Goal: Check status: Check status

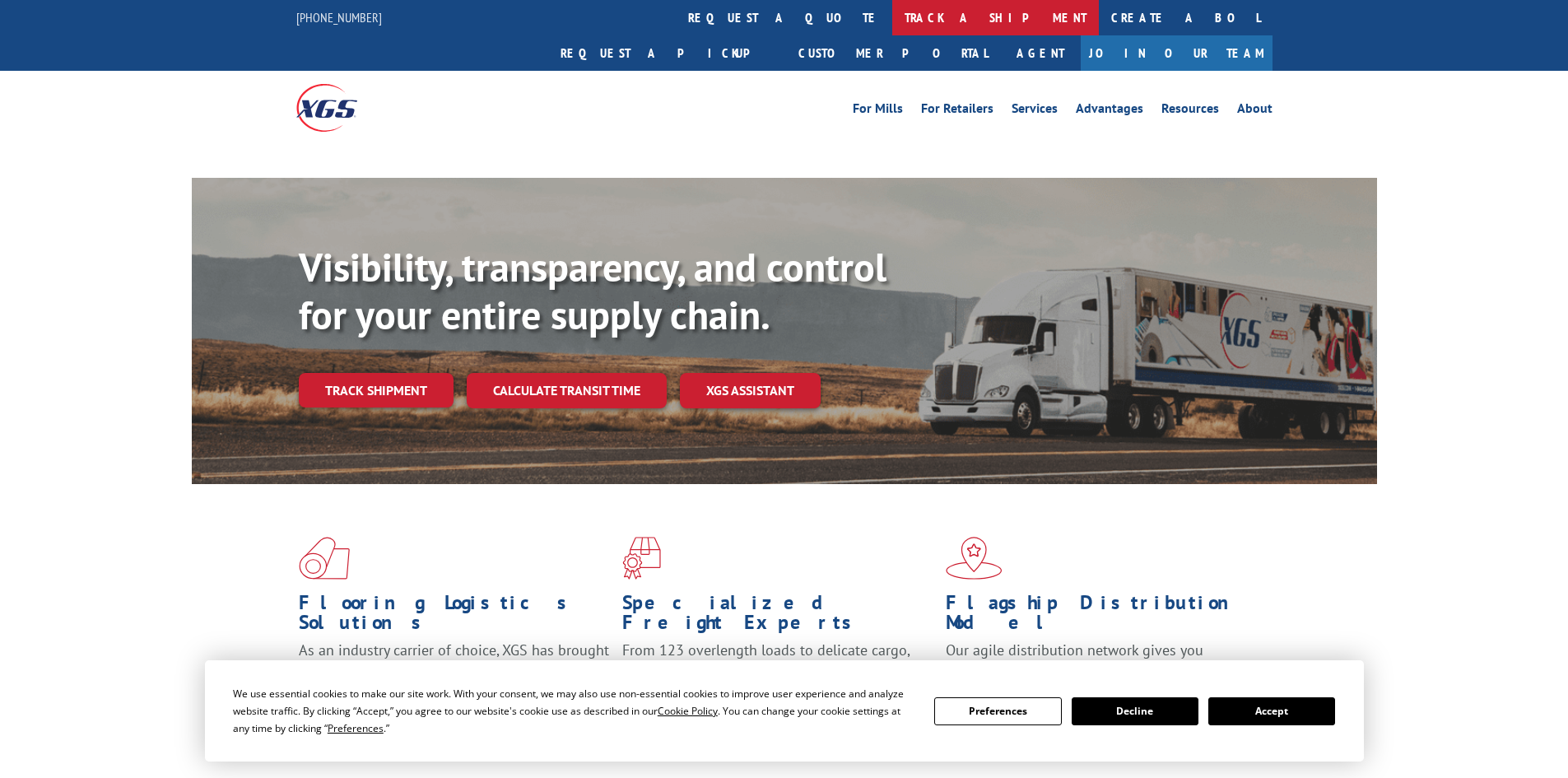
click at [892, 20] on link "track a shipment" at bounding box center [996, 18] width 207 height 36
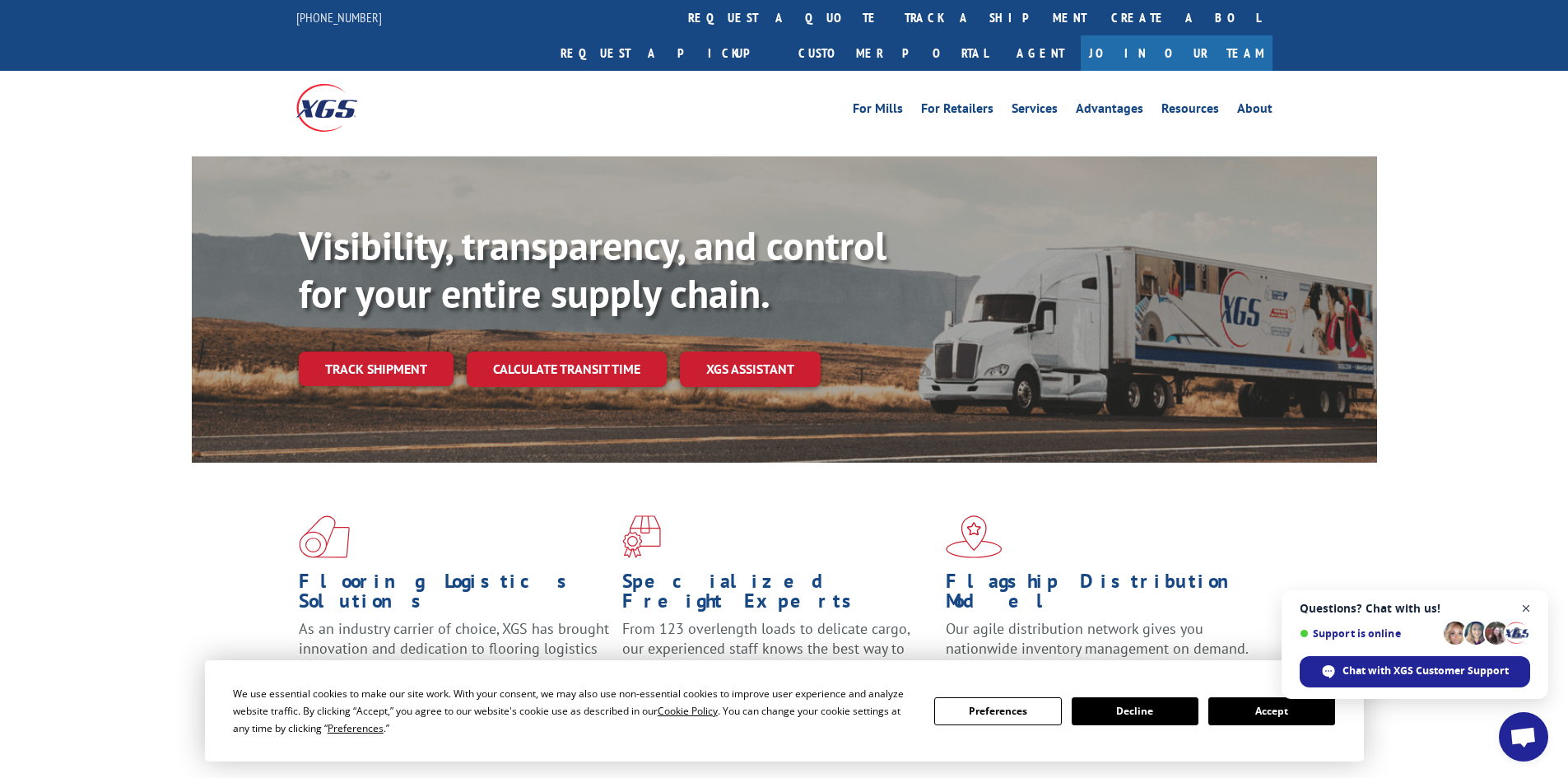
click at [1525, 599] on span "Close chat" at bounding box center [1526, 609] width 20 height 20
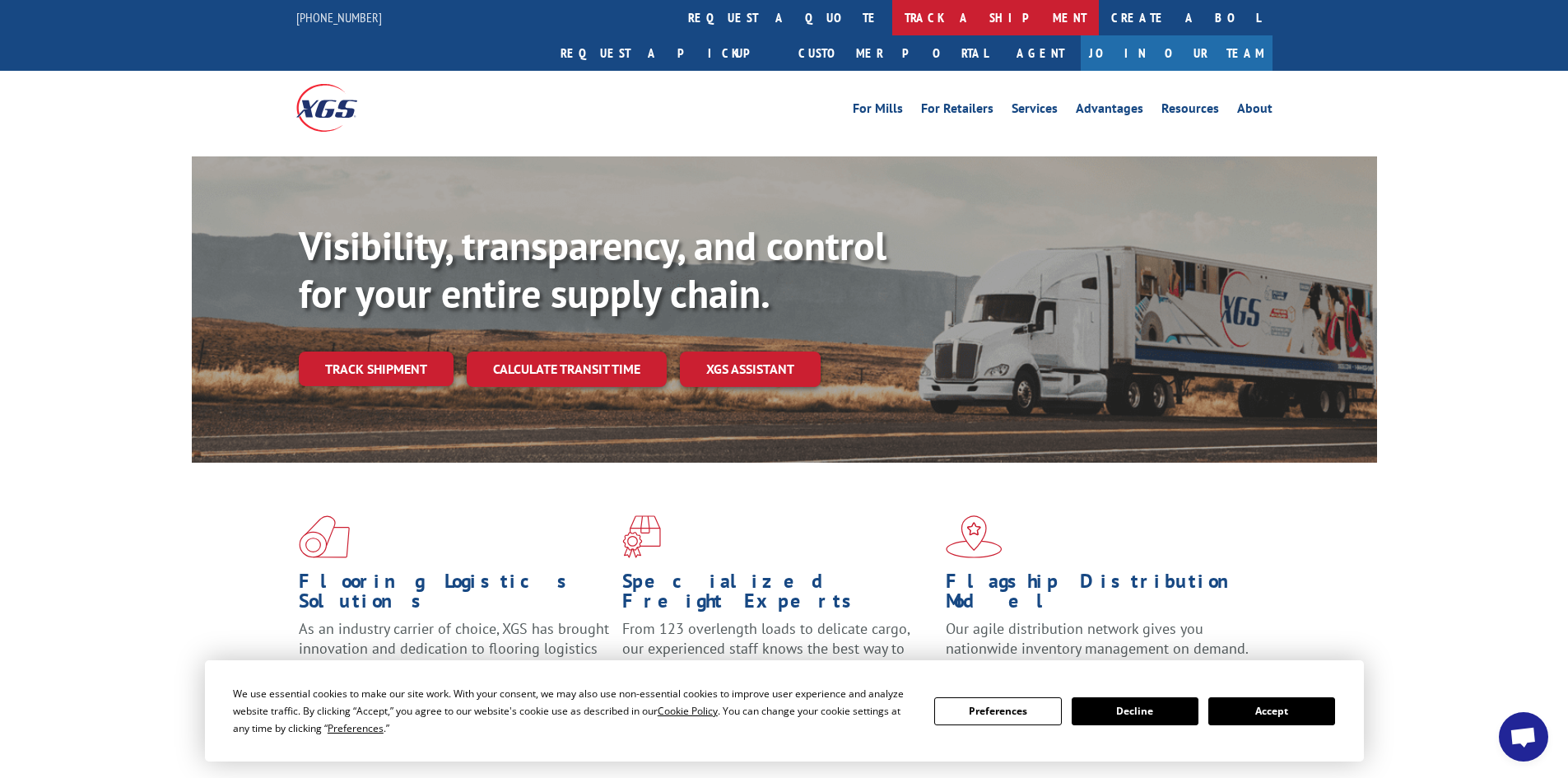
click at [892, 19] on link "track a shipment" at bounding box center [996, 18] width 207 height 36
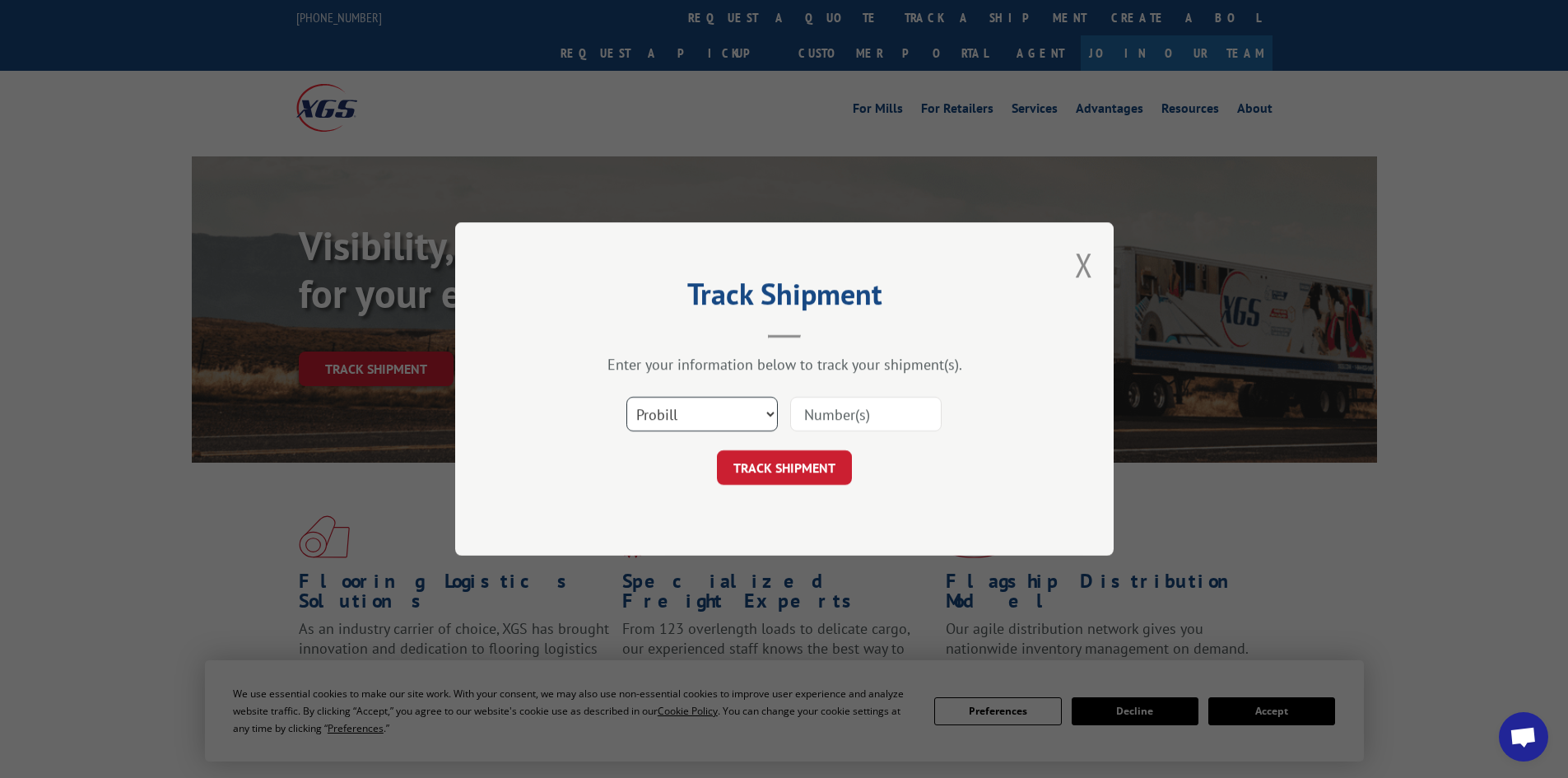
click at [670, 414] on select "Select category... Probill BOL PO" at bounding box center [702, 414] width 152 height 35
select select "bol"
click at [627, 397] on select "Select category... Probill BOL PO" at bounding box center [702, 414] width 152 height 35
paste input "01513662"
type input "01513662"
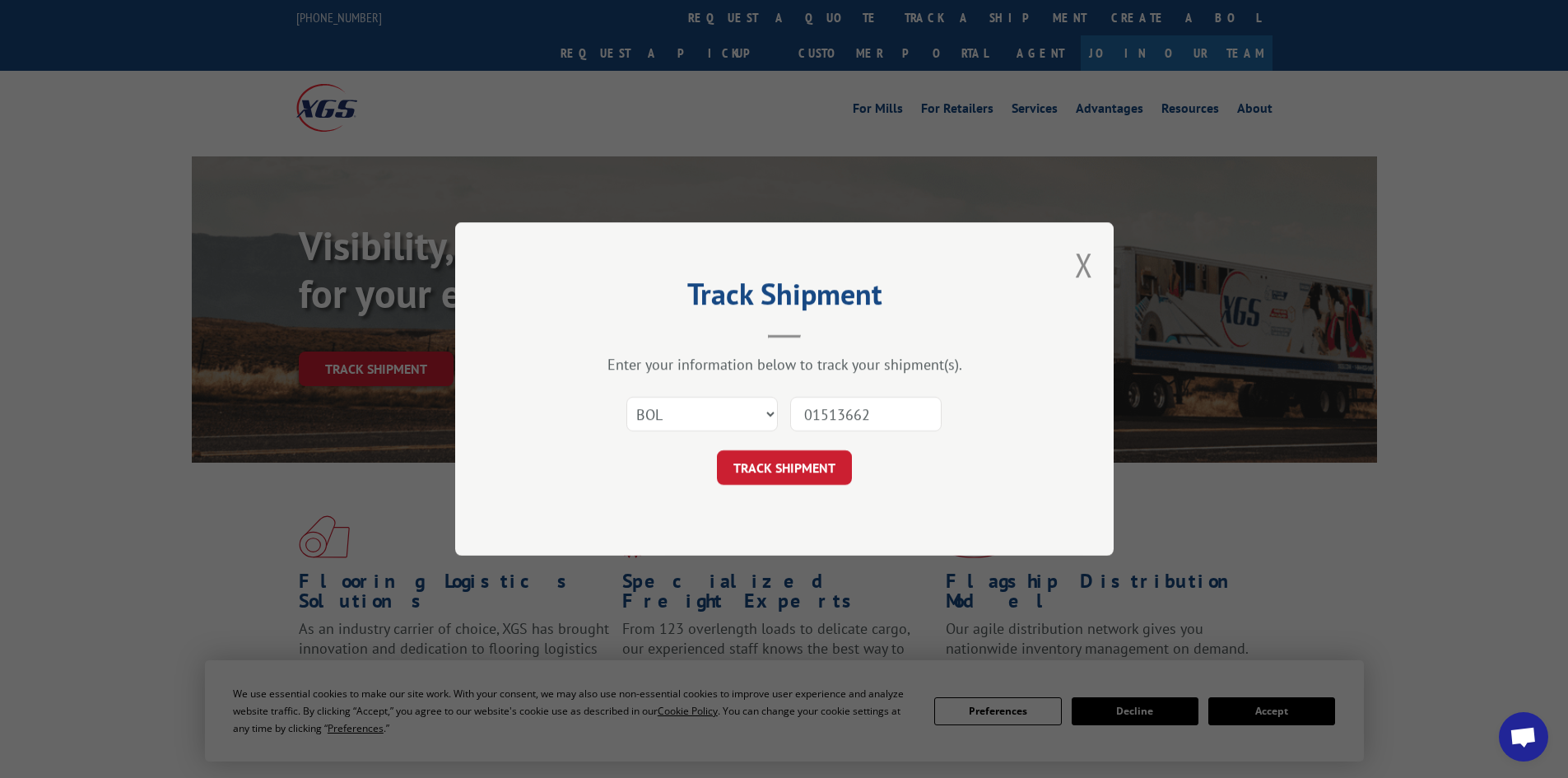
click at [773, 472] on button "TRACK SHIPMENT" at bounding box center [784, 467] width 135 height 35
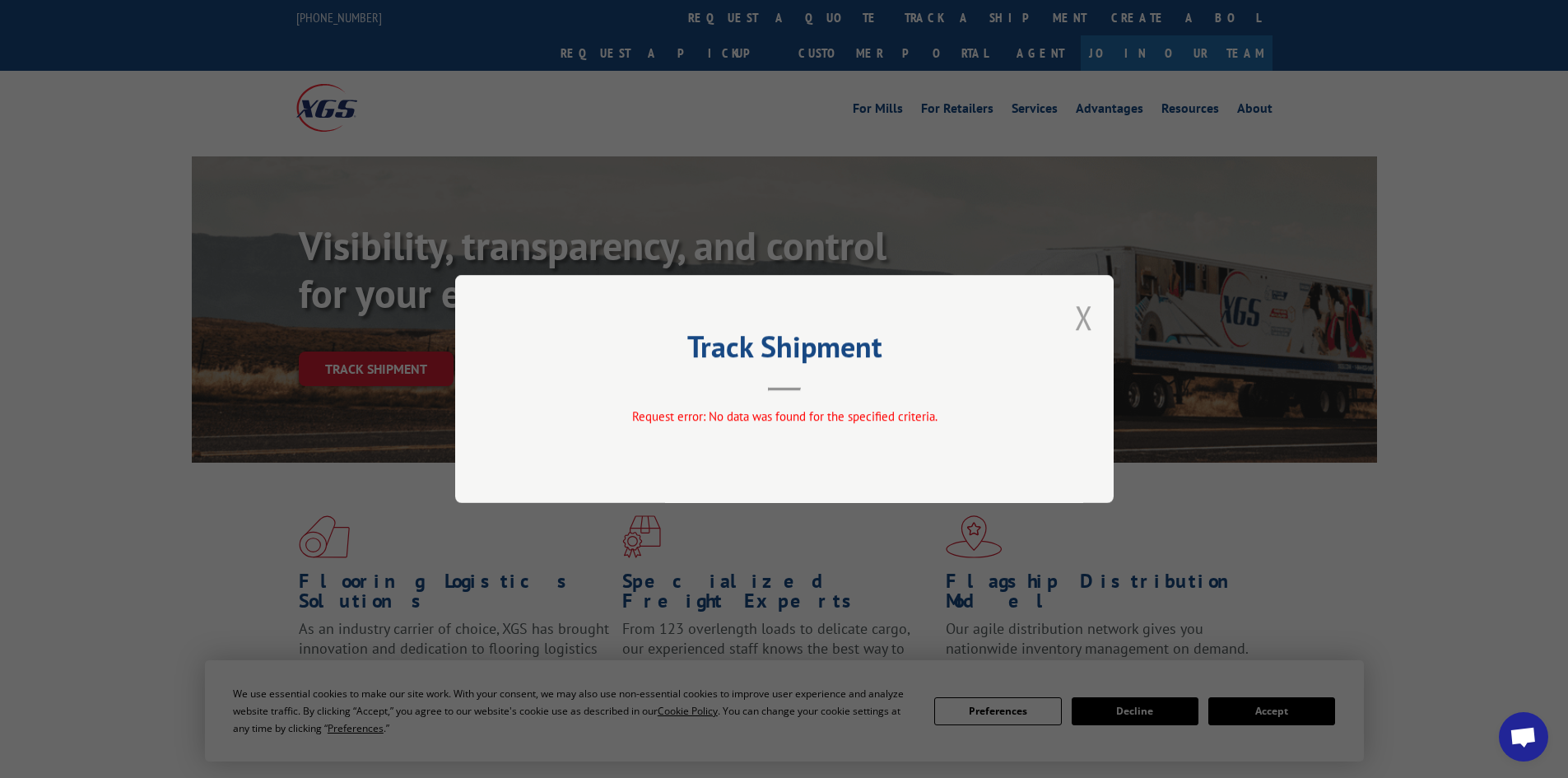
click at [1080, 316] on button "Close modal" at bounding box center [1084, 317] width 18 height 43
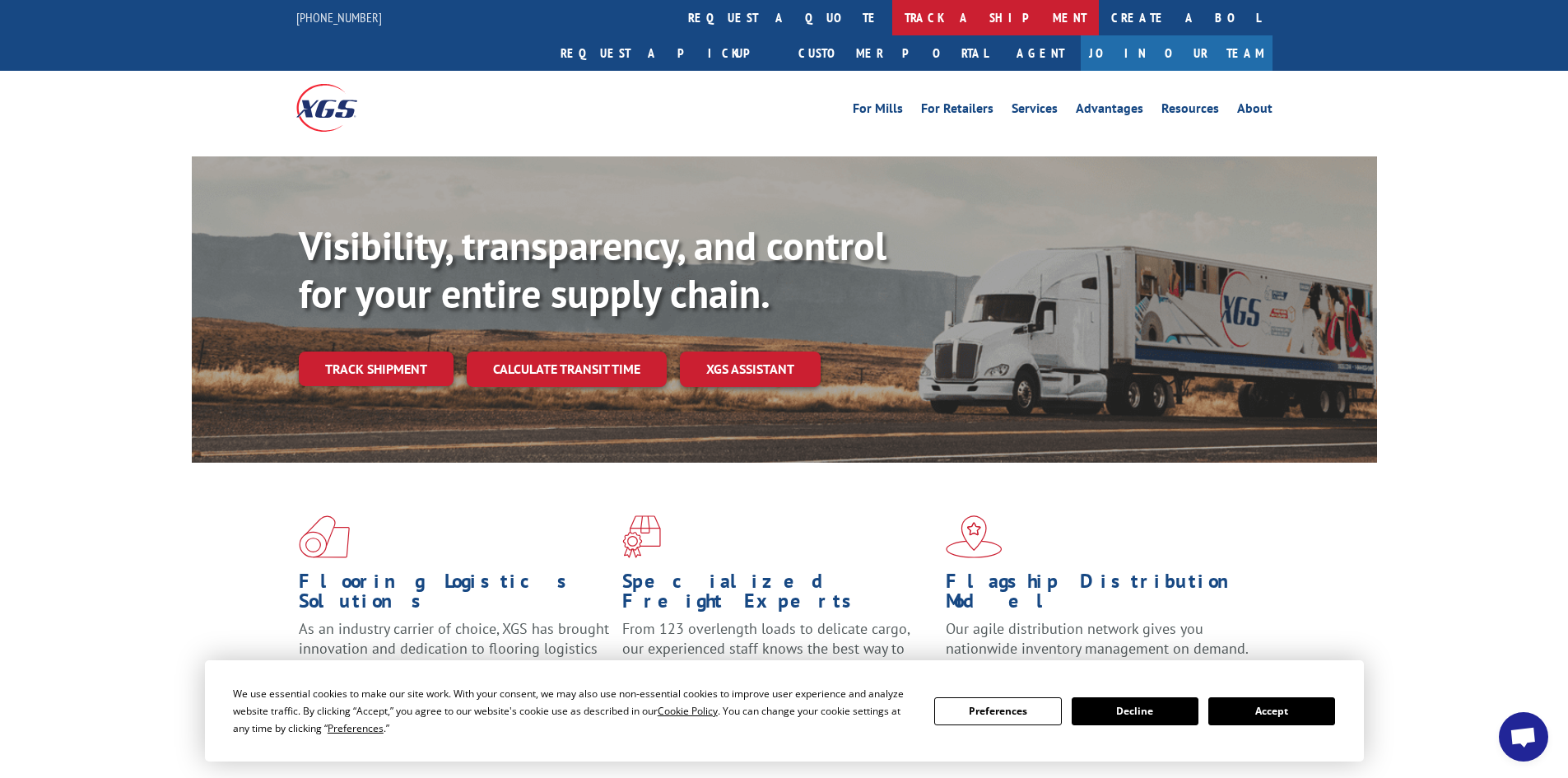
click at [892, 18] on link "track a shipment" at bounding box center [996, 18] width 207 height 36
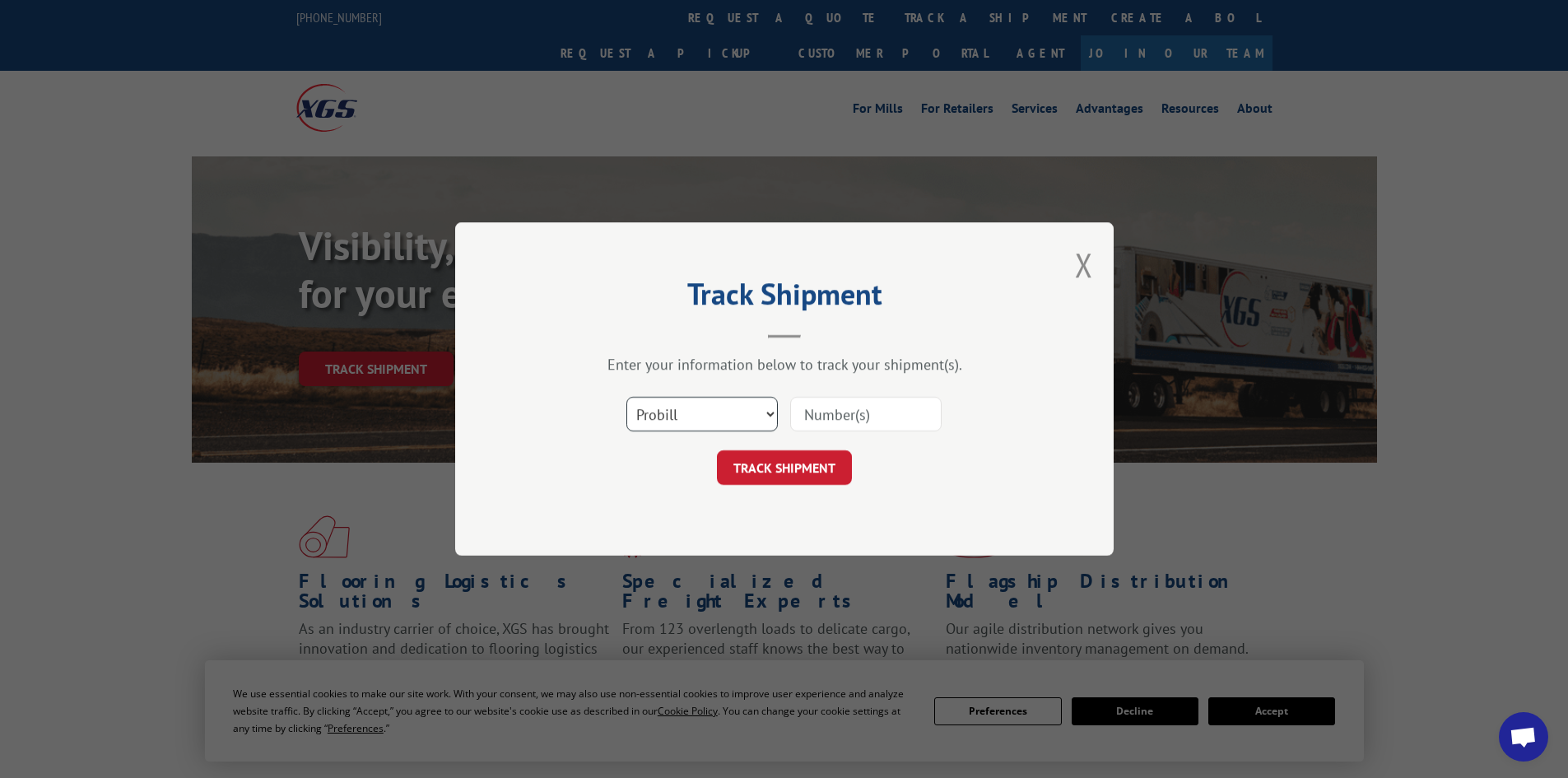
click at [701, 415] on select "Select category... Probill BOL PO" at bounding box center [702, 414] width 152 height 35
select select "po"
click at [627, 397] on select "Select category... Probill BOL PO" at bounding box center [702, 414] width 152 height 35
paste input "01513662"
type input "01513662"
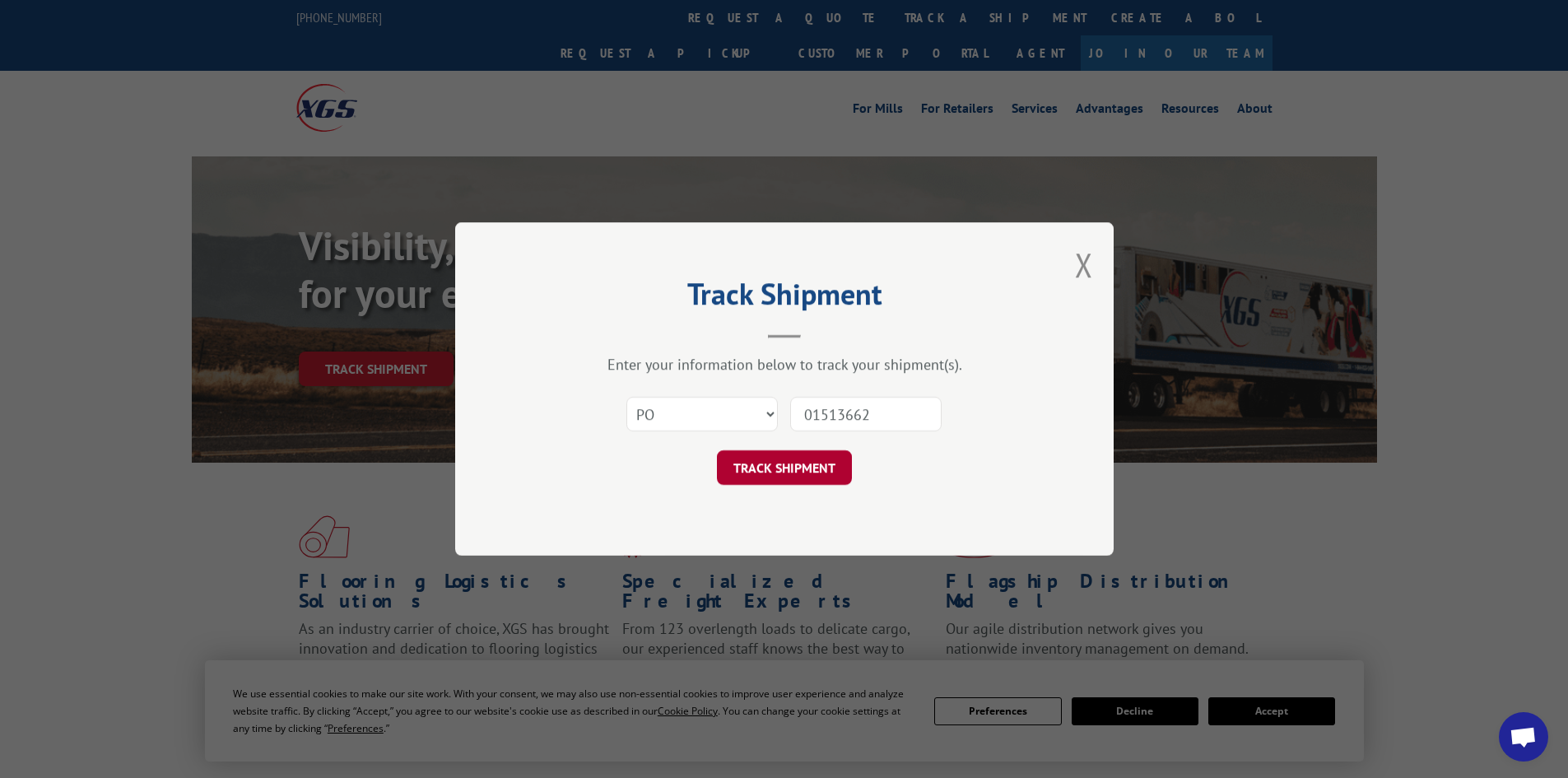
click at [824, 467] on button "TRACK SHIPMENT" at bounding box center [784, 467] width 135 height 35
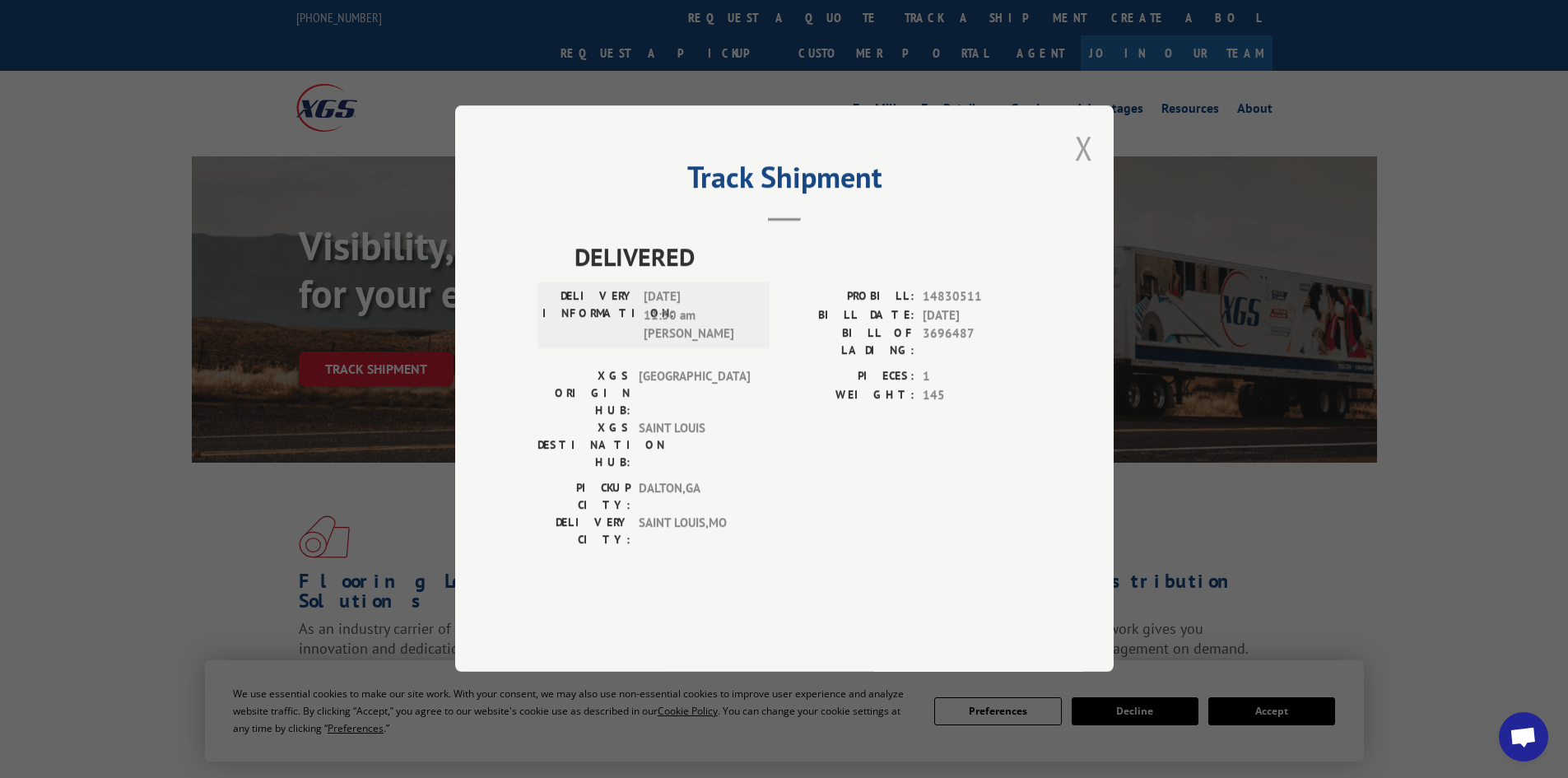
click at [1089, 170] on button "Close modal" at bounding box center [1084, 148] width 18 height 43
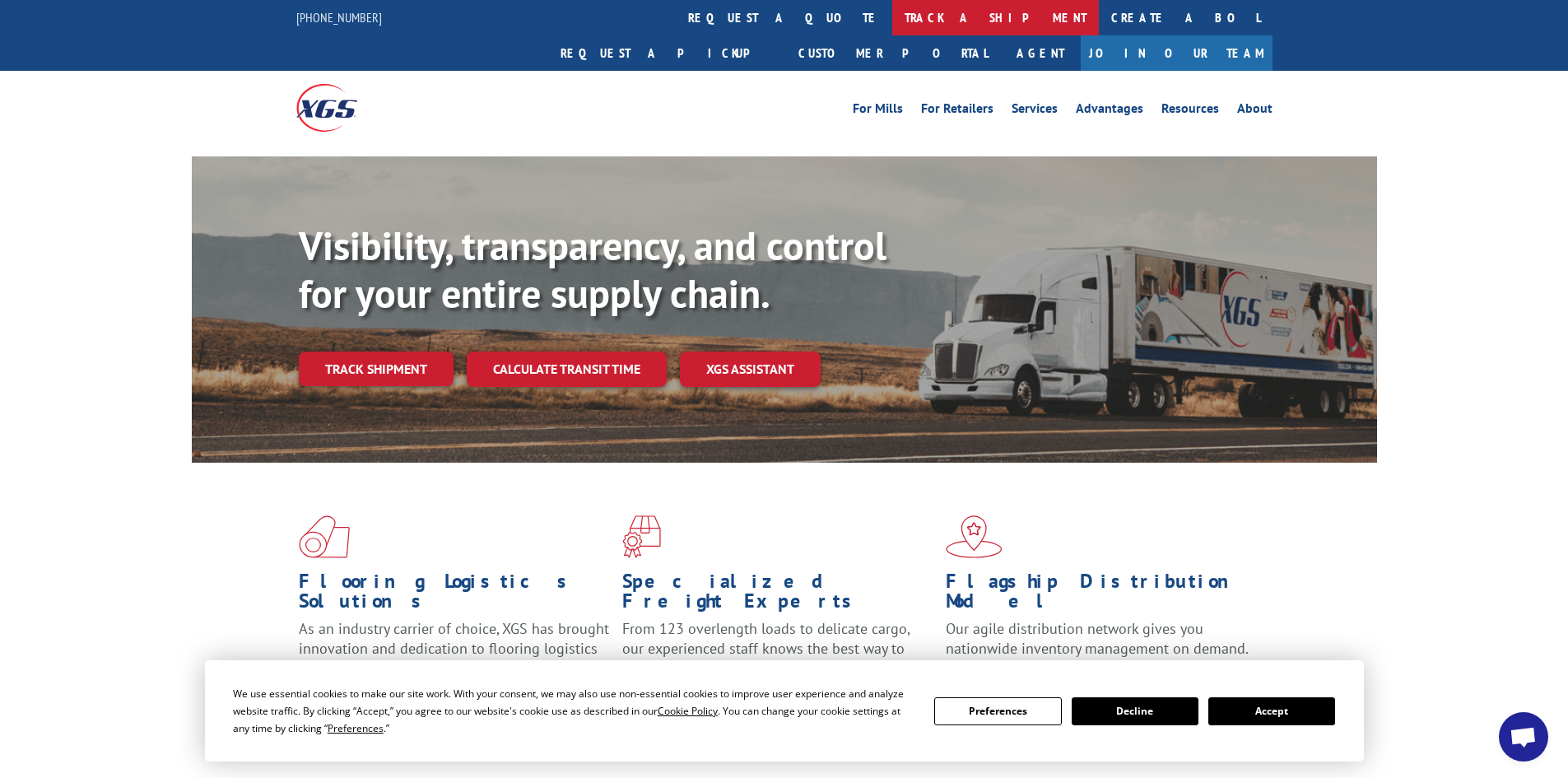
click at [892, 27] on link "track a shipment" at bounding box center [996, 18] width 207 height 36
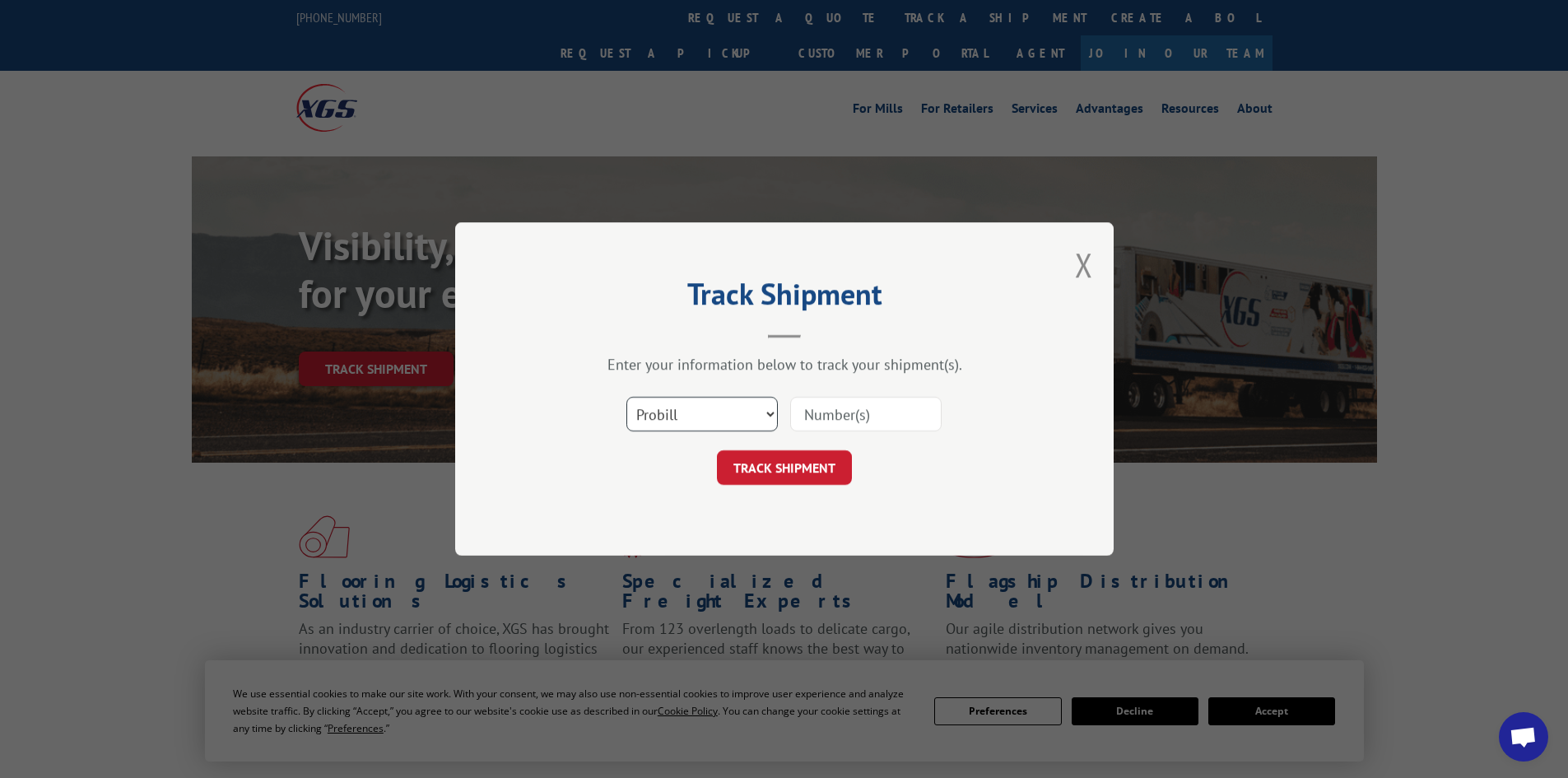
click at [666, 428] on select "Select category... Probill BOL PO" at bounding box center [702, 414] width 152 height 35
click at [662, 418] on select "Select category... Probill BOL PO" at bounding box center [702, 414] width 152 height 35
click at [652, 419] on select "Select category... Probill BOL PO" at bounding box center [702, 414] width 152 height 35
select select "bol"
click at [627, 397] on select "Select category... Probill BOL PO" at bounding box center [702, 414] width 152 height 35
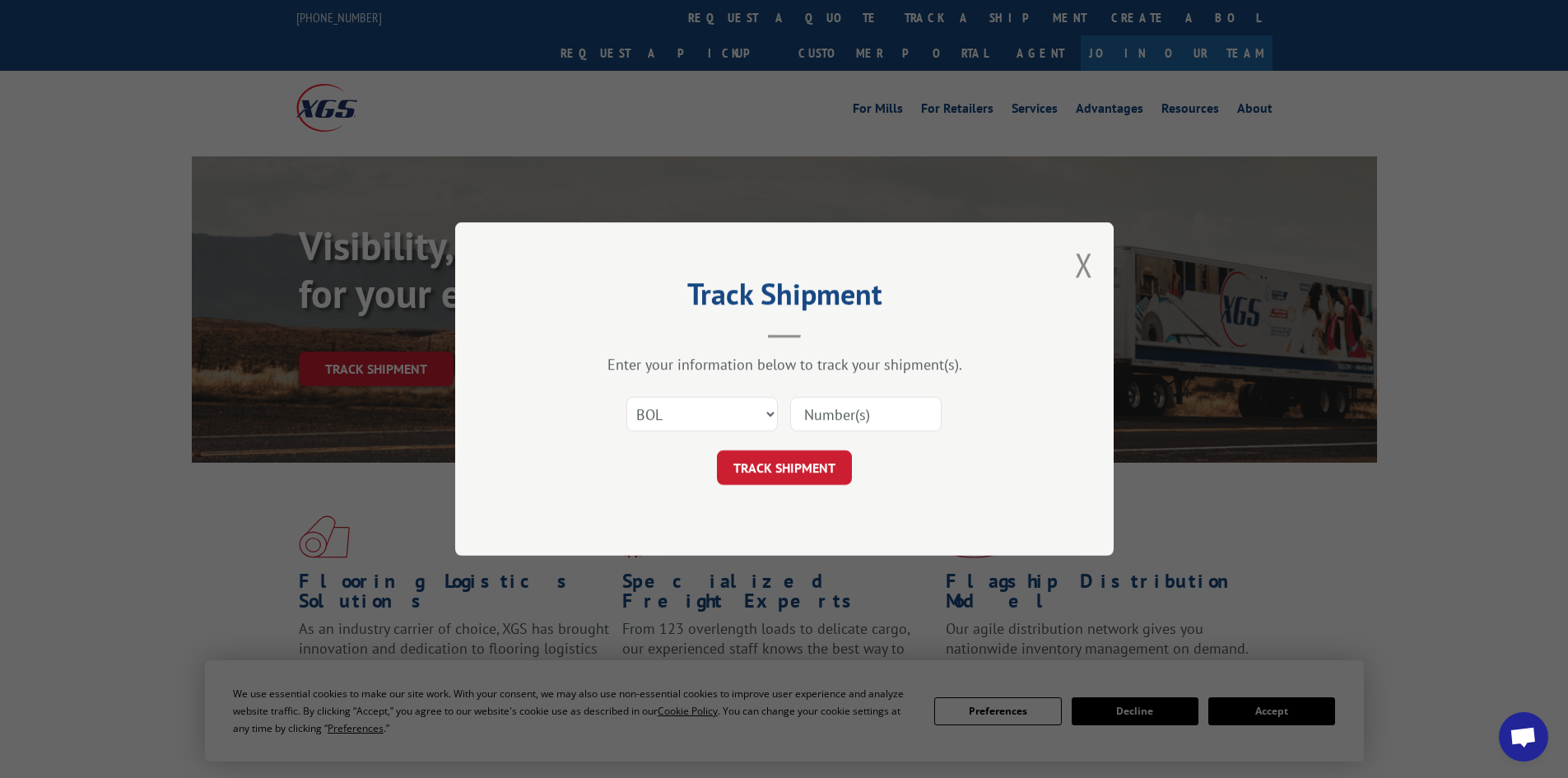
click at [840, 419] on input at bounding box center [866, 414] width 152 height 35
type input "5266579"
click at [767, 479] on button "TRACK SHIPMENT" at bounding box center [784, 467] width 135 height 35
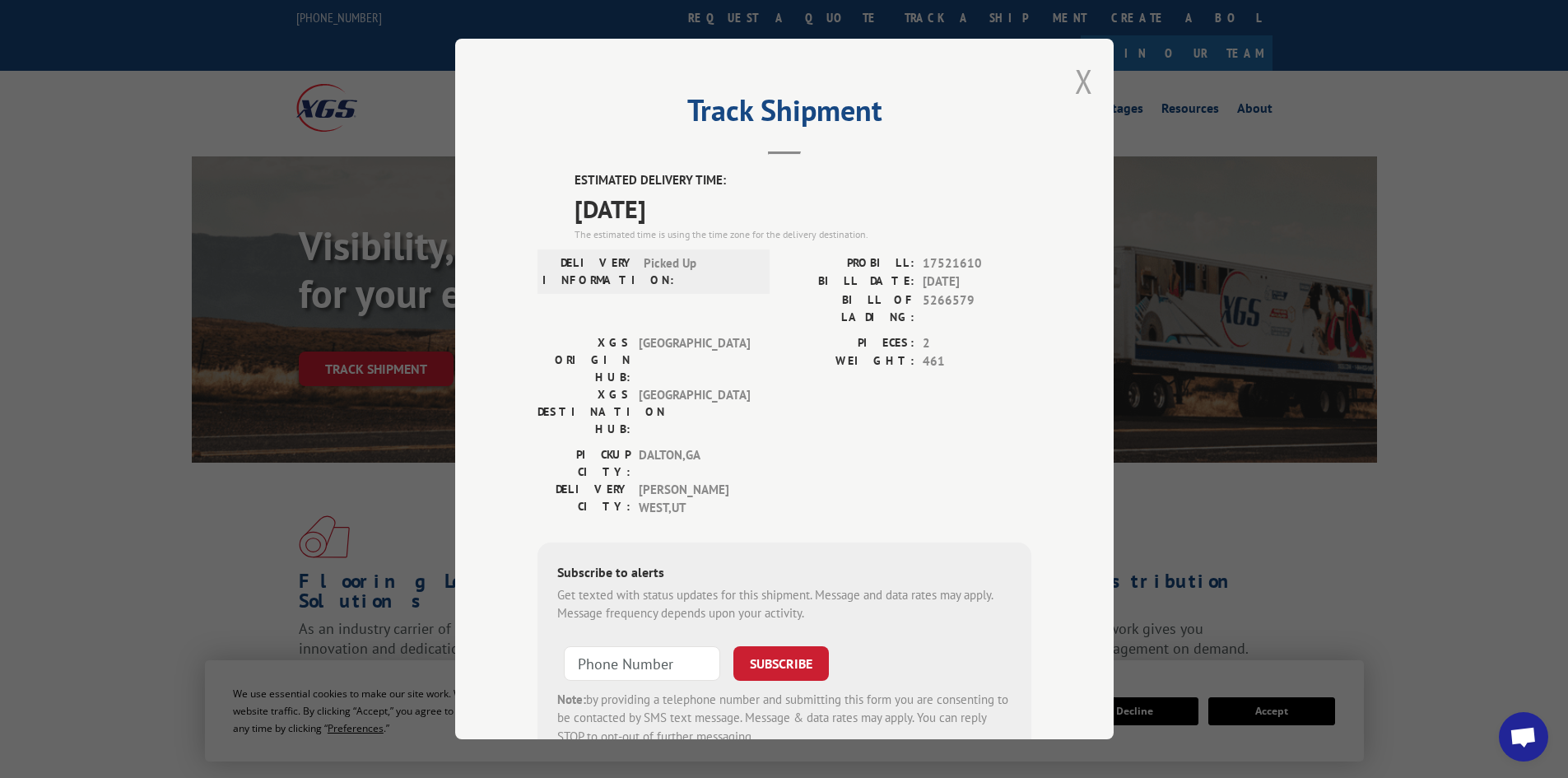
click at [1077, 81] on button "Close modal" at bounding box center [1084, 81] width 18 height 43
